Goal: Task Accomplishment & Management: Manage account settings

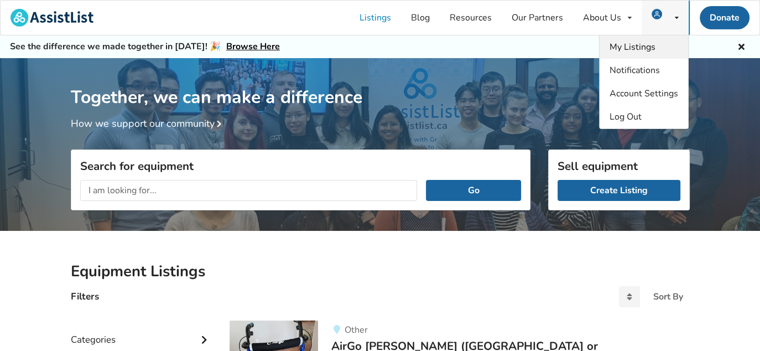
click at [648, 48] on span "My Listings" at bounding box center [633, 47] width 46 height 12
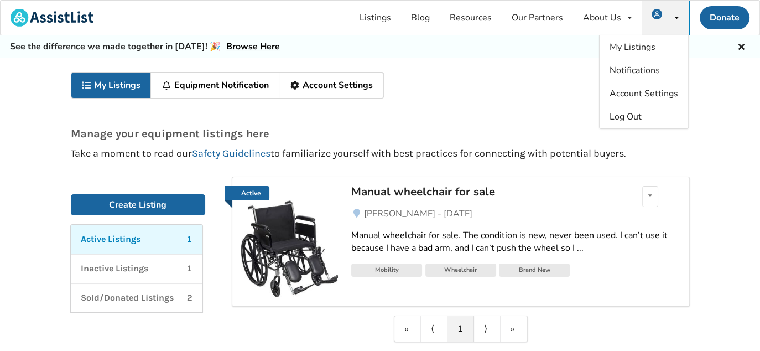
scroll to position [58, 0]
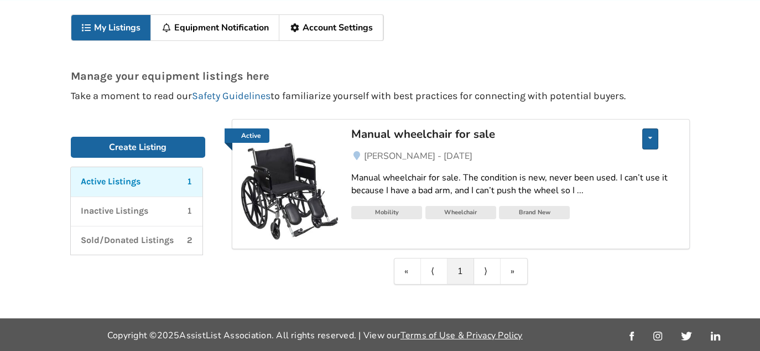
click at [647, 137] on div "Edit listing Renew listing Mark as Sold Delete listing" at bounding box center [651, 138] width 16 height 21
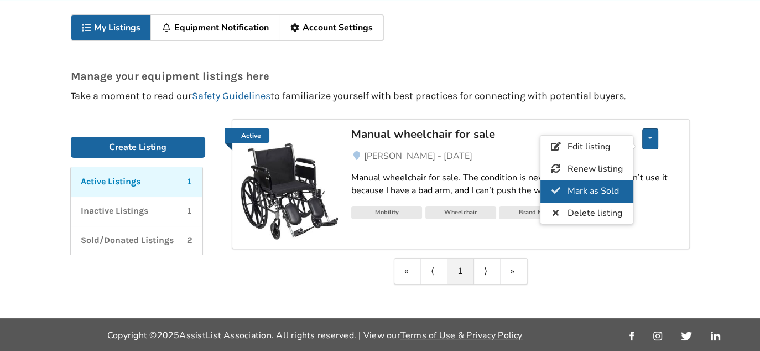
click at [584, 193] on span "Mark as Sold" at bounding box center [592, 191] width 51 height 12
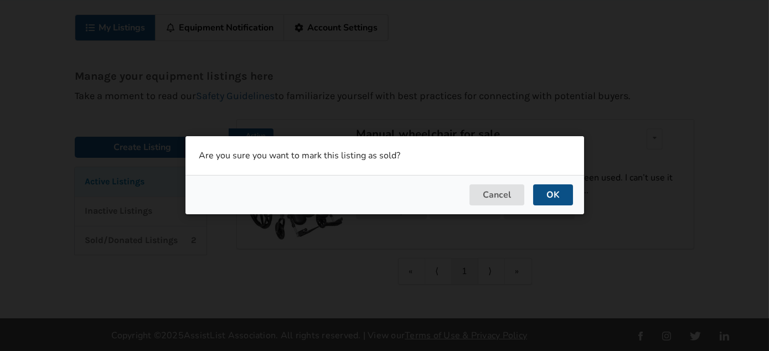
click at [558, 193] on button "OK" at bounding box center [553, 195] width 40 height 21
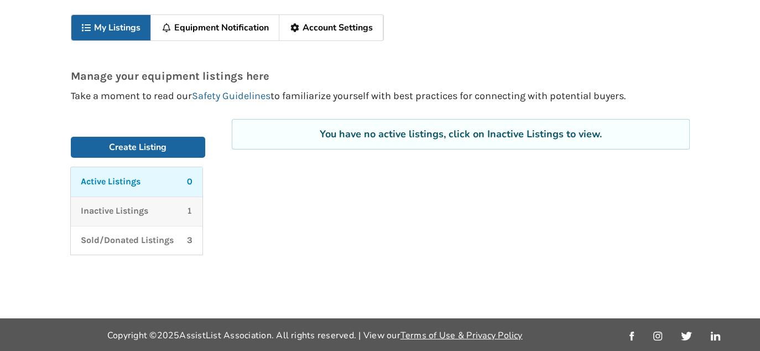
click at [89, 210] on p "Inactive Listings" at bounding box center [115, 211] width 68 height 13
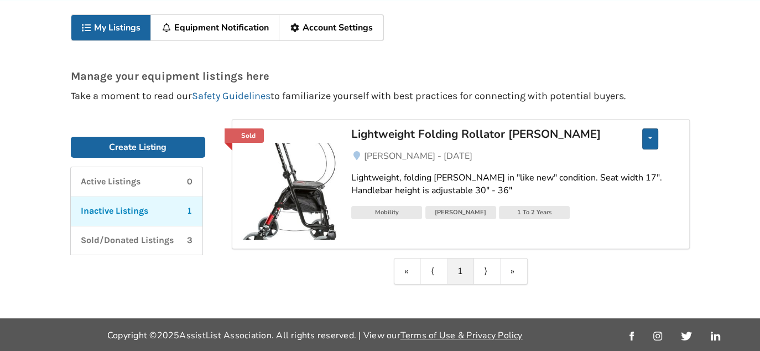
click at [649, 138] on icon at bounding box center [651, 137] width 4 height 7
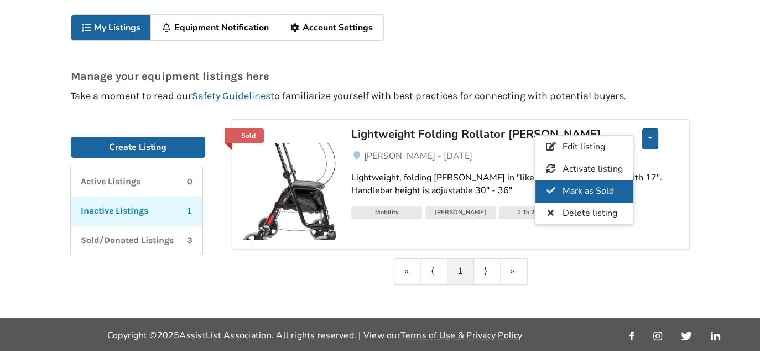
click at [604, 185] on span "Mark as Sold" at bounding box center [587, 191] width 51 height 12
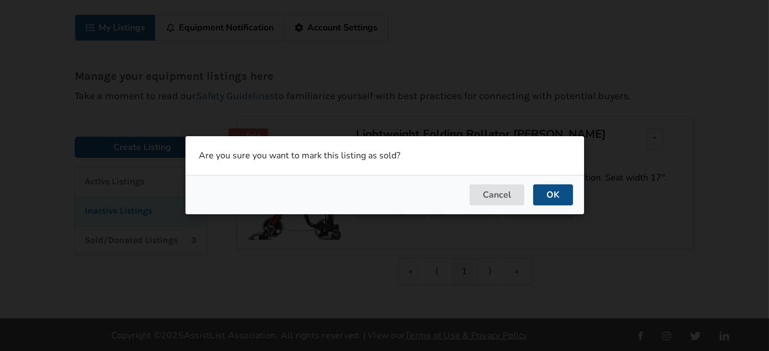
click at [560, 199] on button "OK" at bounding box center [553, 195] width 40 height 21
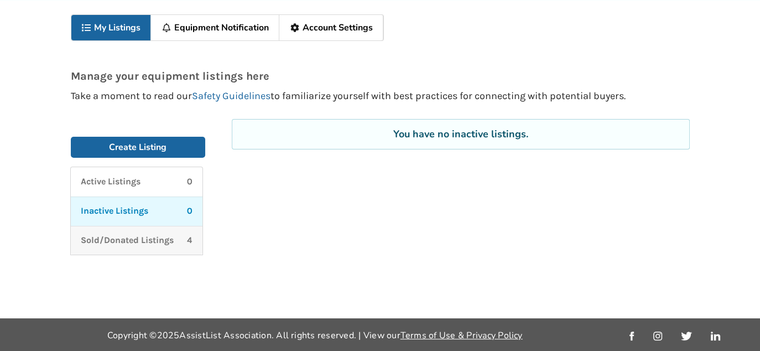
click at [141, 241] on p "Sold/Donated Listings" at bounding box center [127, 240] width 93 height 13
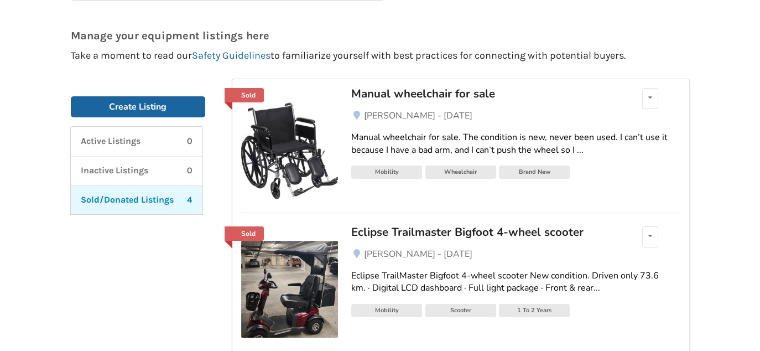
scroll to position [0, 0]
